Goal: Complete application form

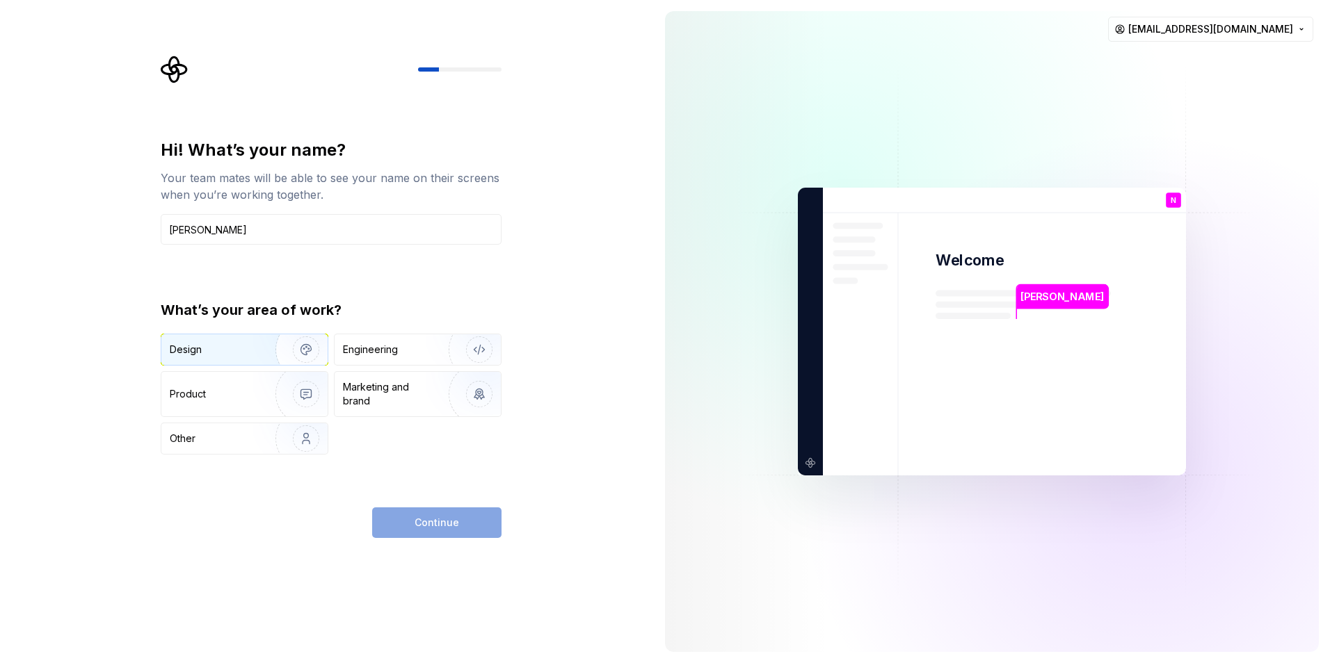
type input "[PERSON_NAME]"
click at [244, 358] on div "Design" at bounding box center [244, 349] width 166 height 31
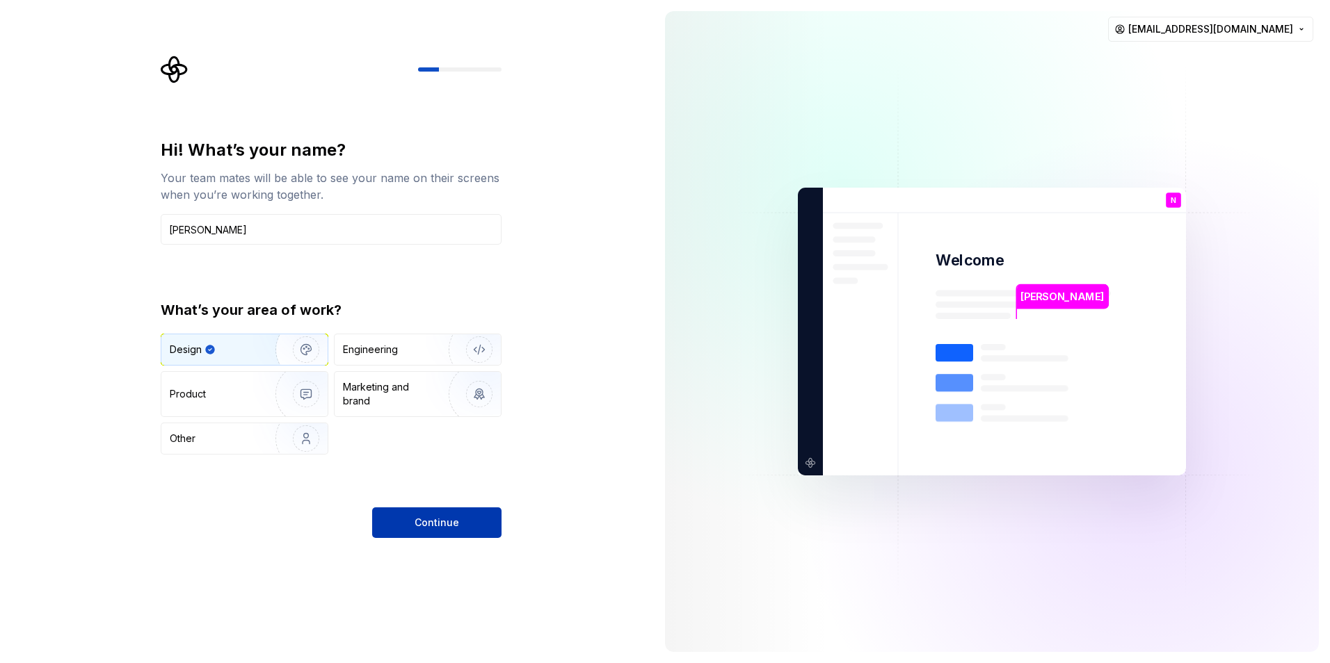
click at [435, 530] on button "Continue" at bounding box center [436, 523] width 129 height 31
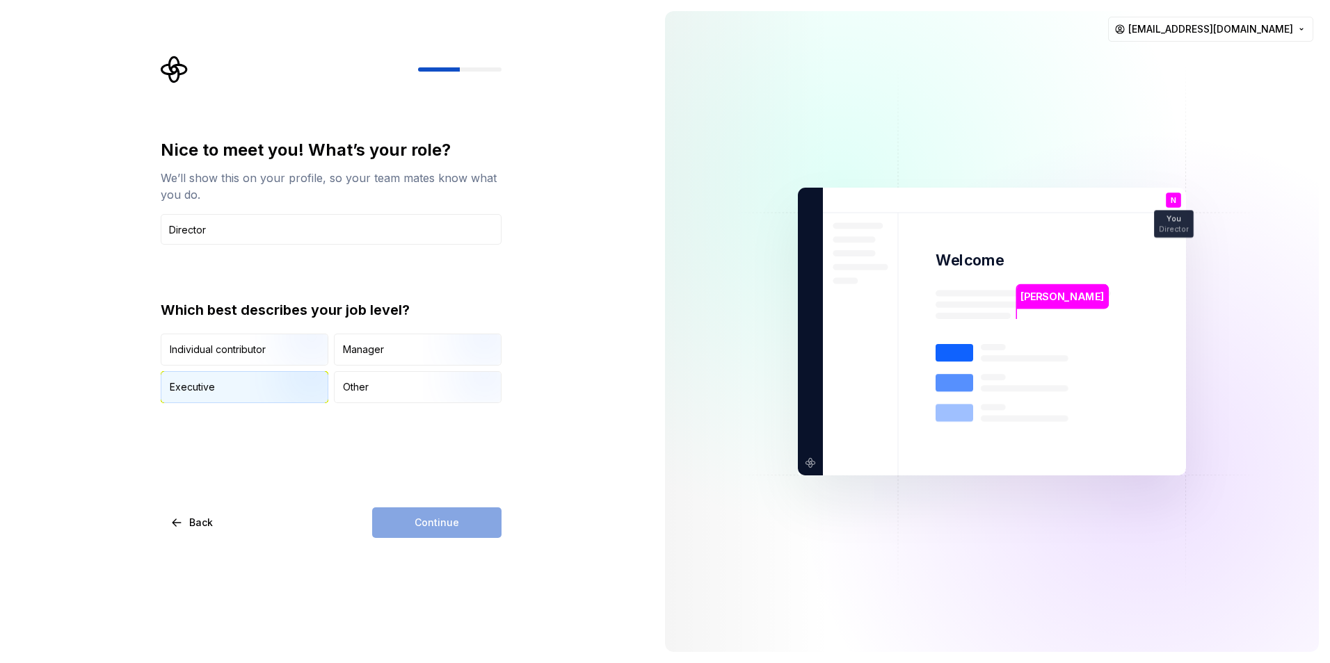
type input "Director"
click at [271, 384] on img "button" at bounding box center [294, 404] width 89 height 93
click at [411, 524] on button "Continue" at bounding box center [436, 523] width 129 height 31
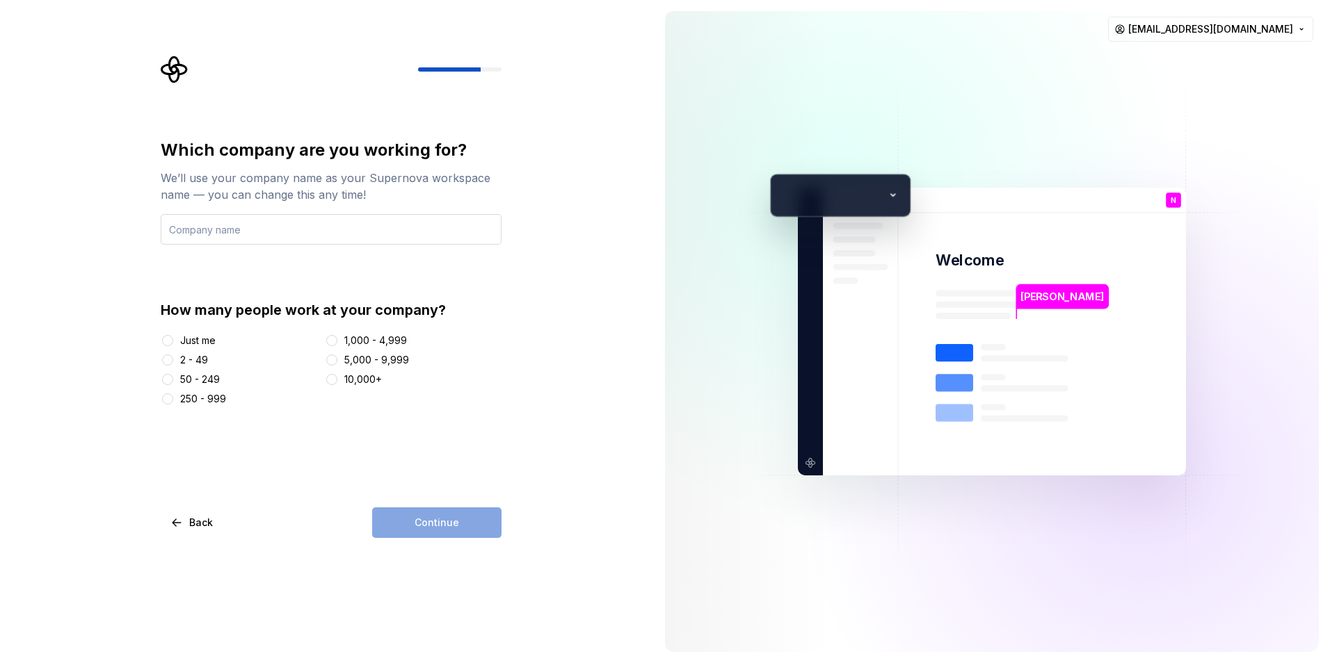
click at [240, 239] on input "text" at bounding box center [331, 229] width 341 height 31
click at [168, 341] on button "Just me" at bounding box center [167, 340] width 11 height 11
click at [256, 234] on input "text" at bounding box center [331, 229] width 341 height 31
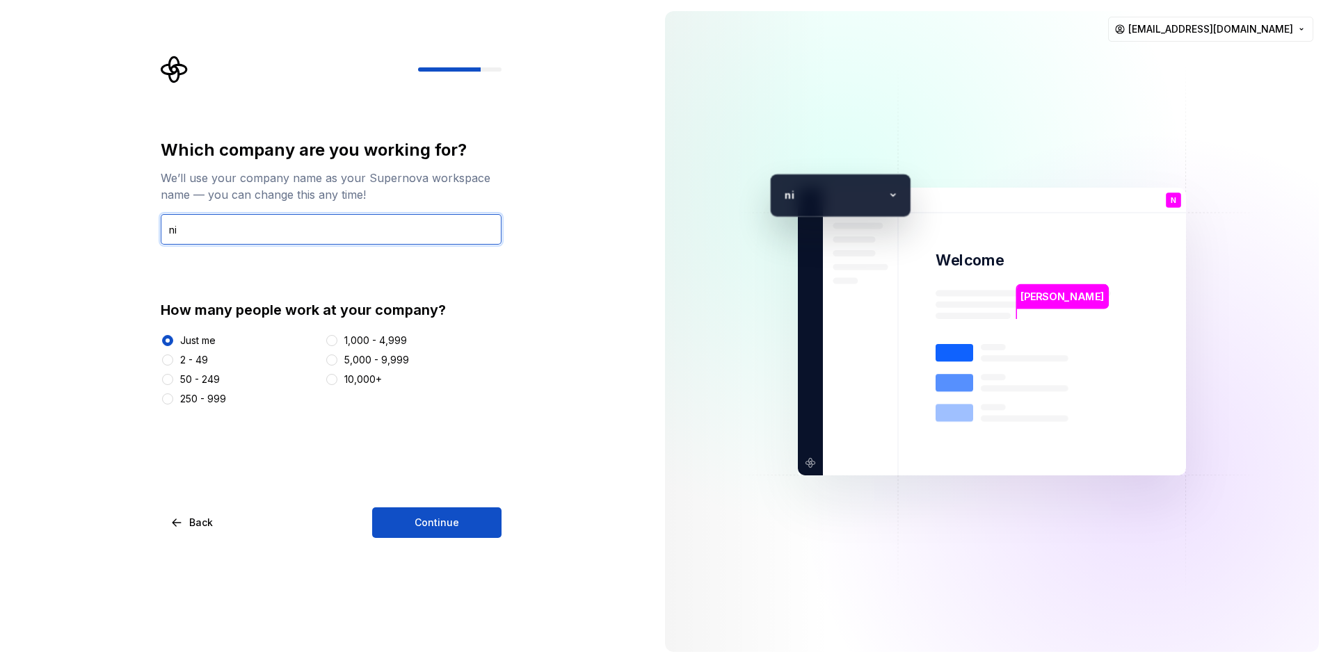
type input "n"
type input "Nick Security"
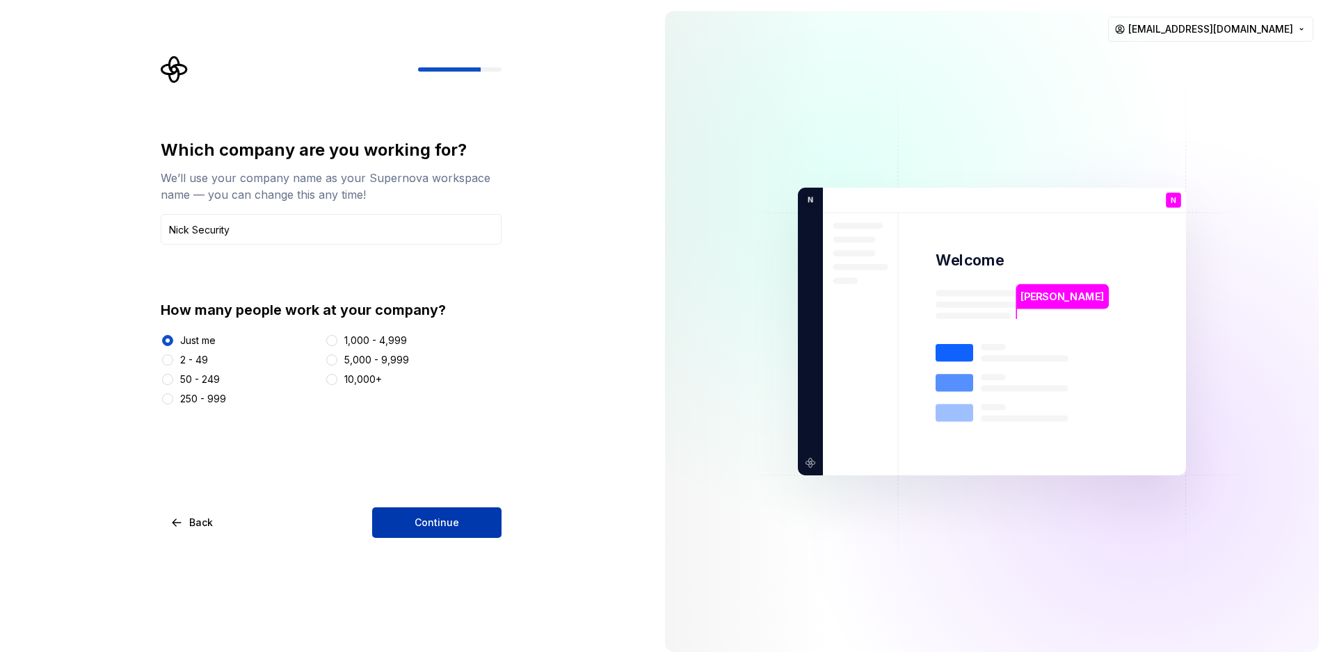
click at [434, 521] on span "Continue" at bounding box center [436, 523] width 45 height 14
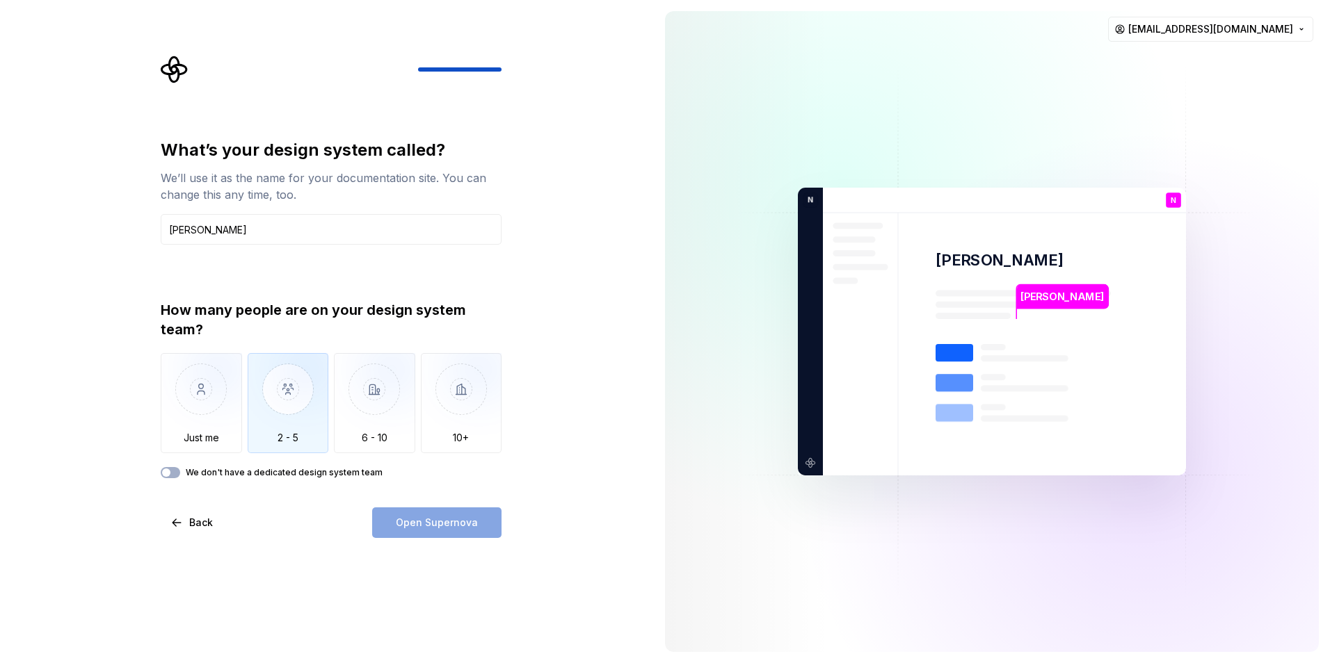
type input "[PERSON_NAME]"
click at [273, 411] on img "button" at bounding box center [288, 399] width 81 height 93
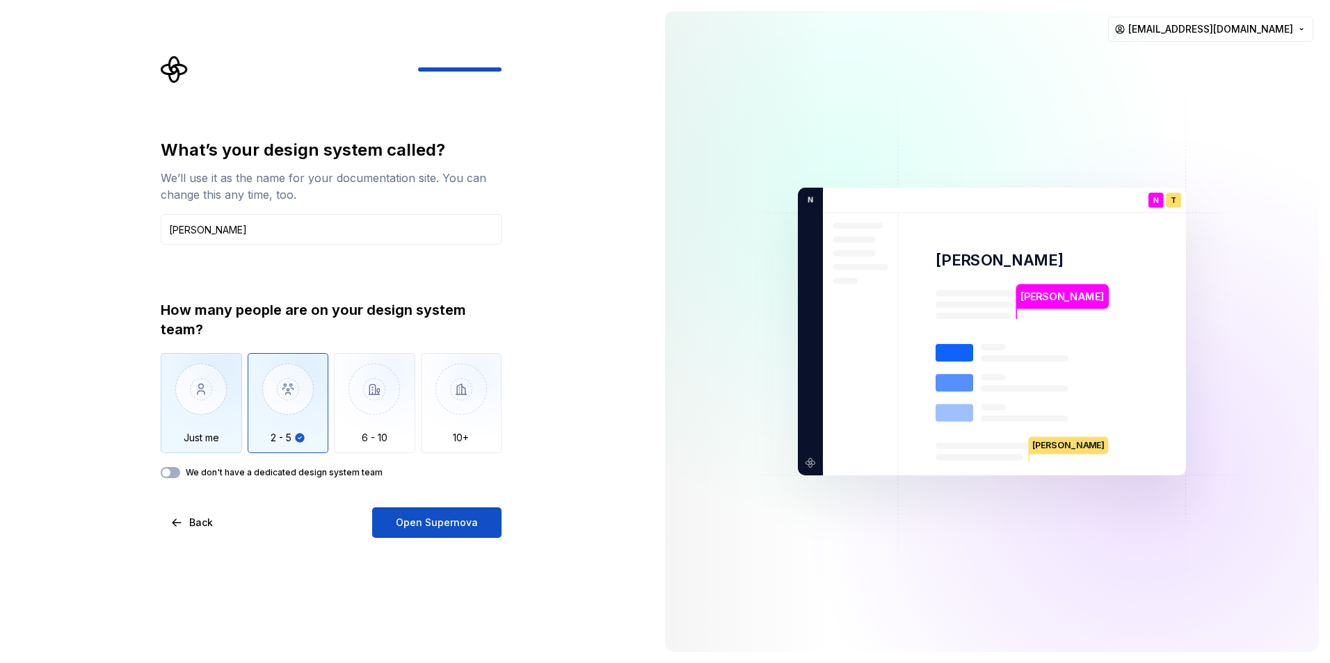
click at [213, 397] on img "button" at bounding box center [201, 399] width 81 height 93
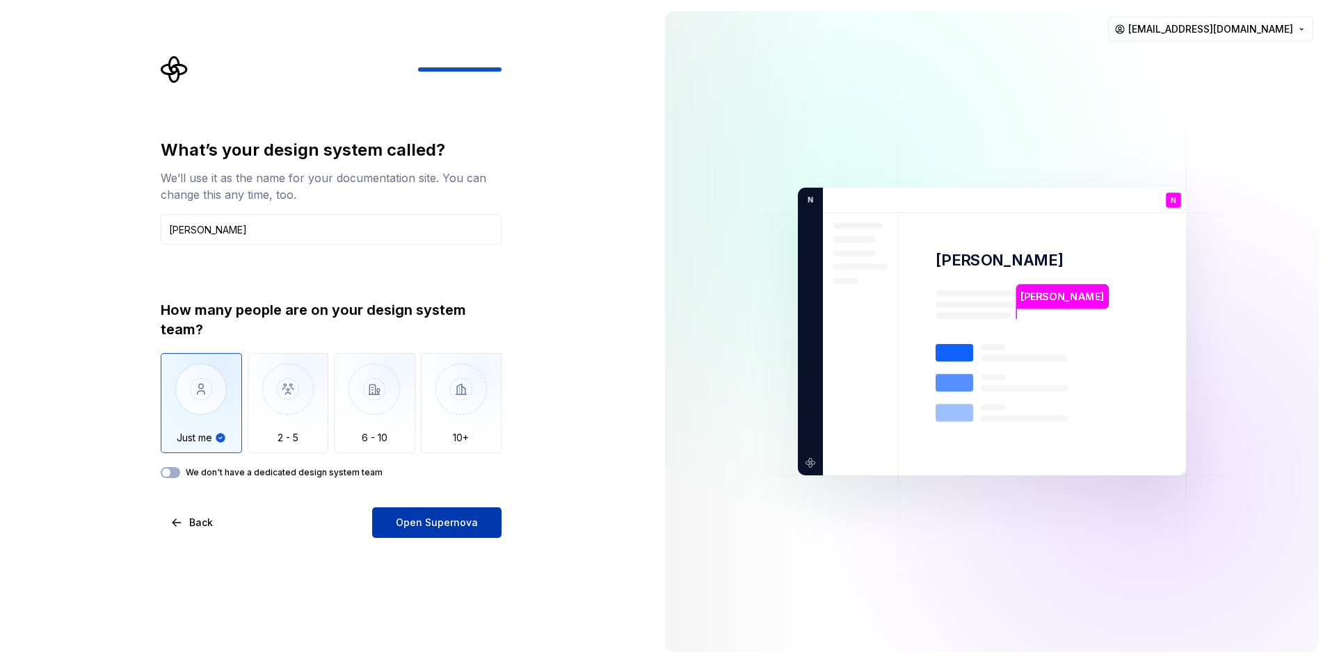
click at [426, 518] on span "Open Supernova" at bounding box center [437, 523] width 82 height 14
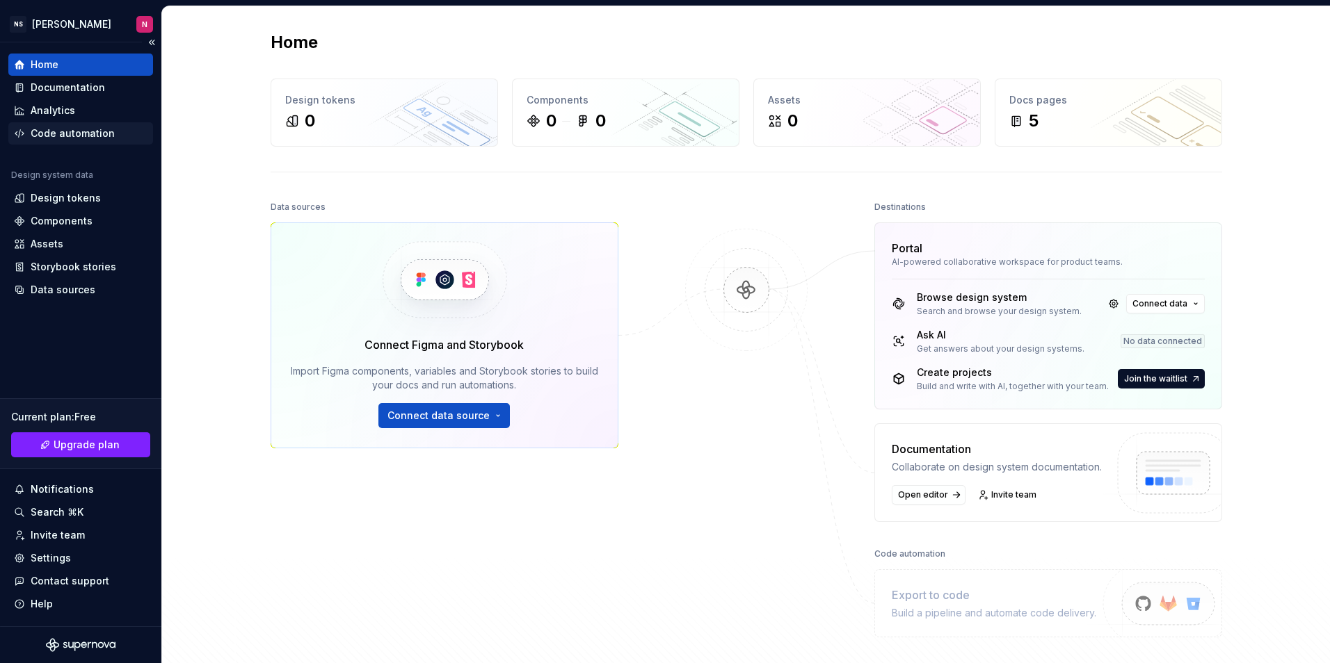
click at [65, 131] on div "Code automation" at bounding box center [73, 134] width 84 height 14
